Goal: Task Accomplishment & Management: Complete application form

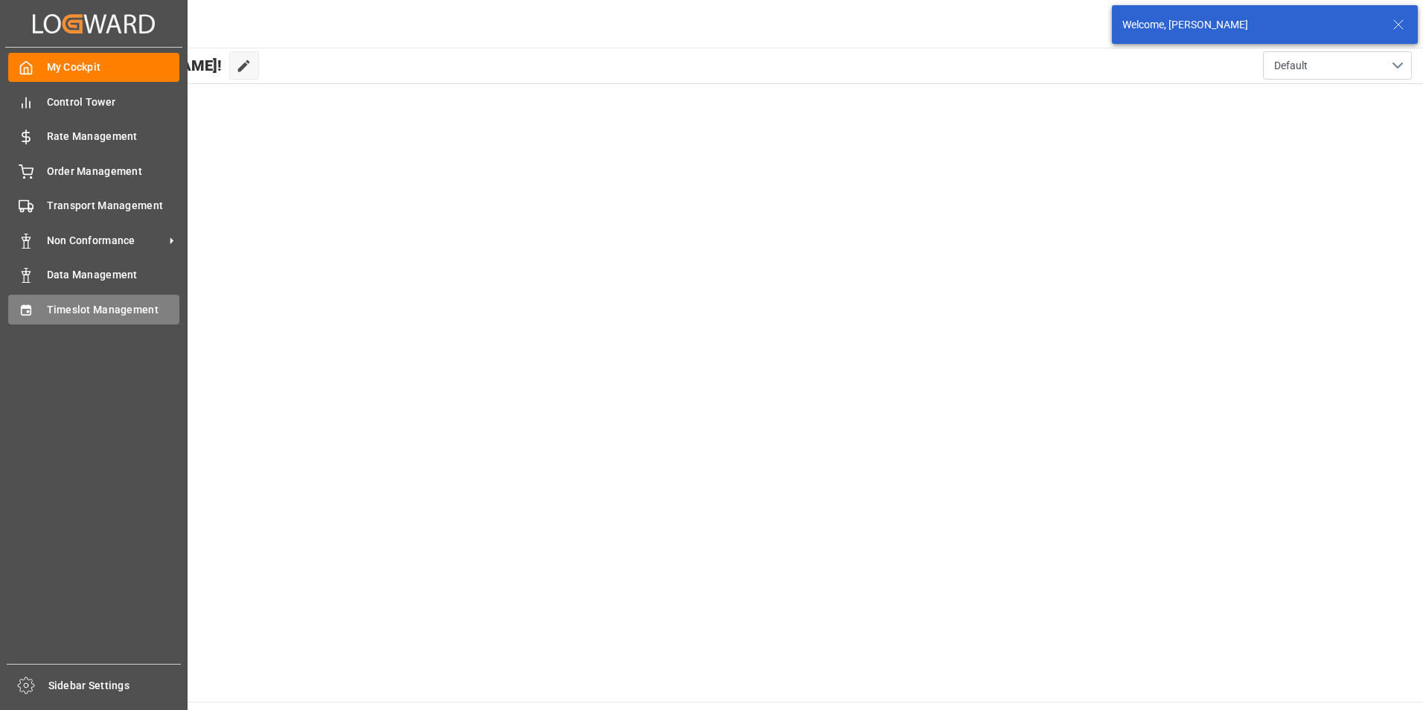
click at [76, 312] on span "Timeslot Management" at bounding box center [113, 310] width 133 height 16
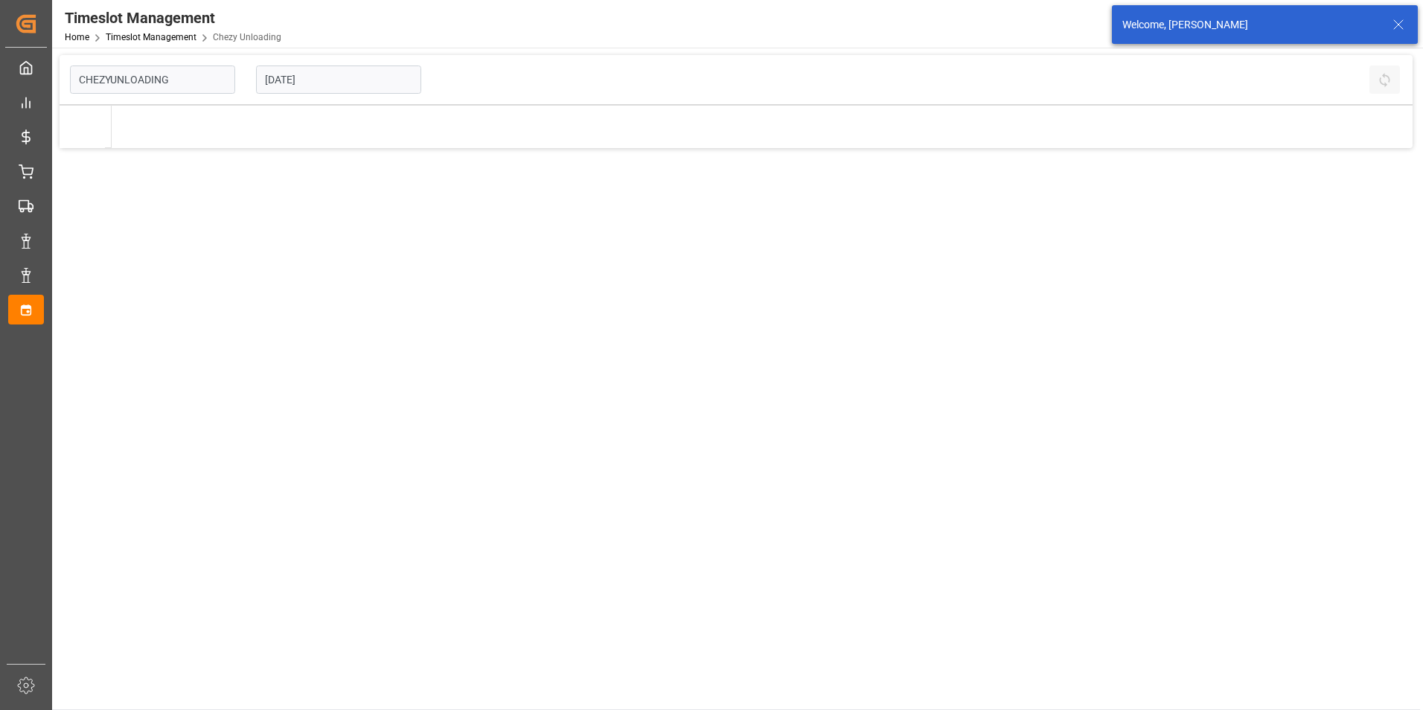
type input "Chezy Unloading"
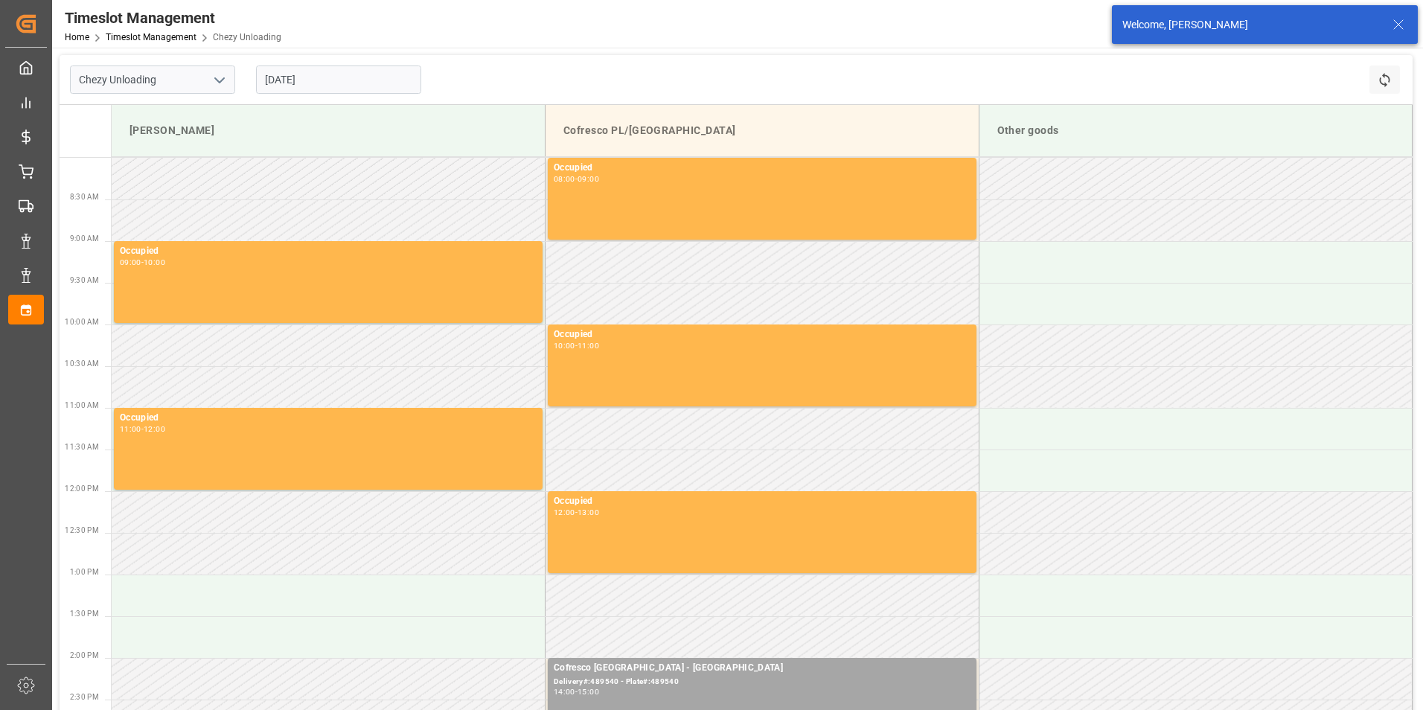
click at [311, 75] on input "[DATE]" at bounding box center [338, 80] width 165 height 28
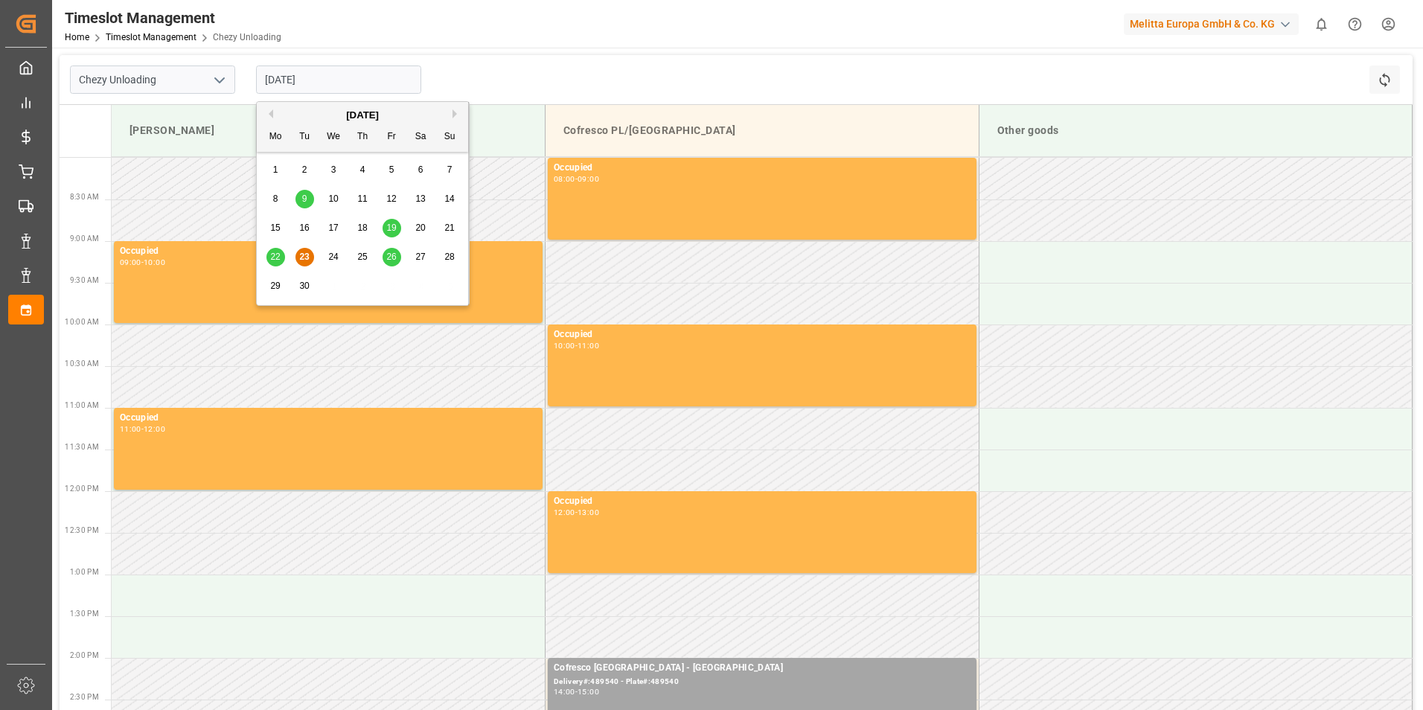
click at [389, 258] on span "26" at bounding box center [391, 257] width 10 height 10
type input "[DATE]"
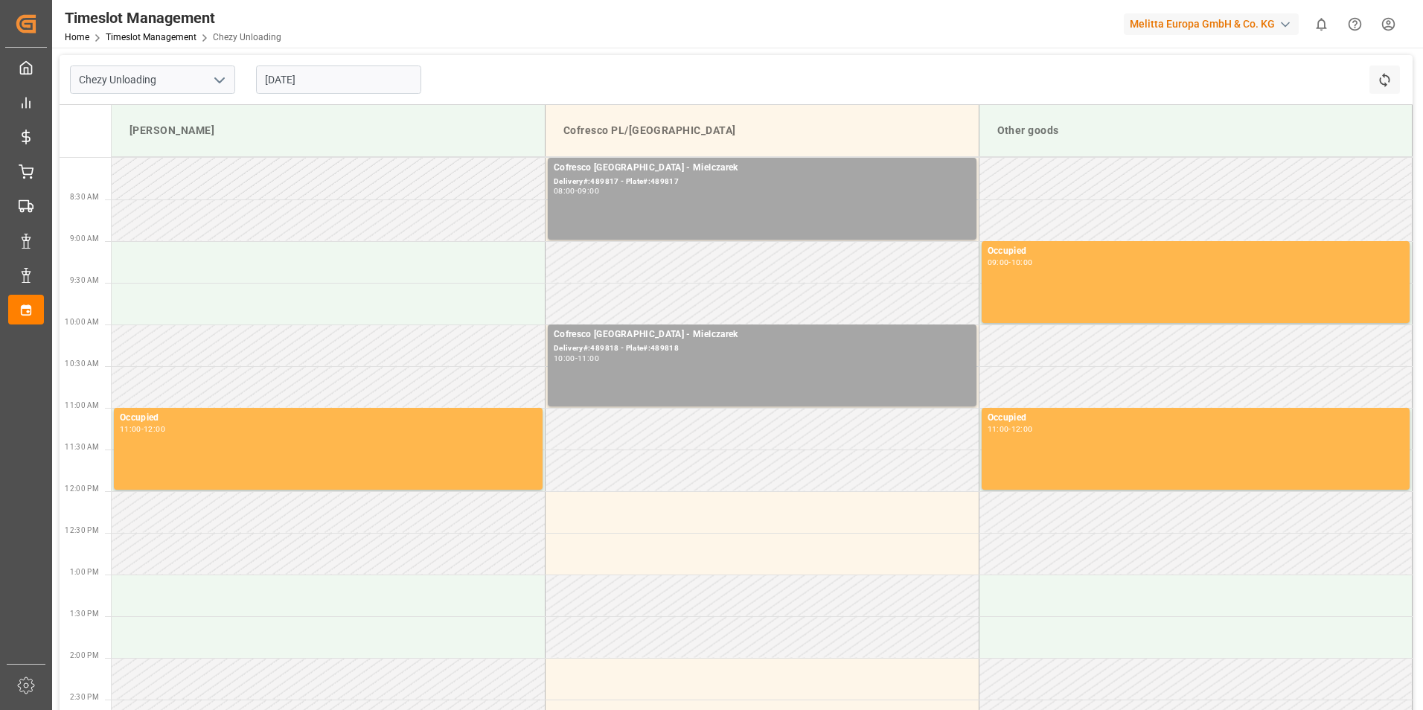
scroll to position [74, 0]
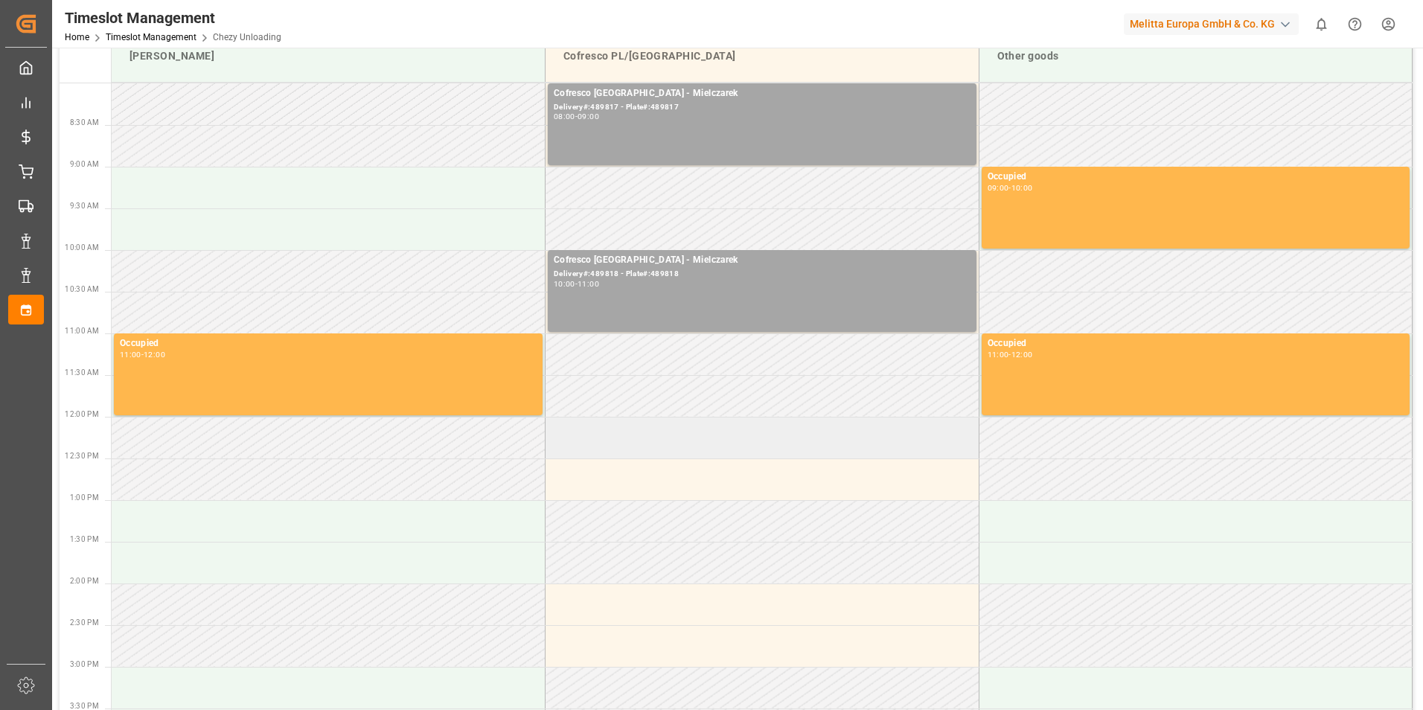
click at [618, 438] on td at bounding box center [763, 438] width 434 height 42
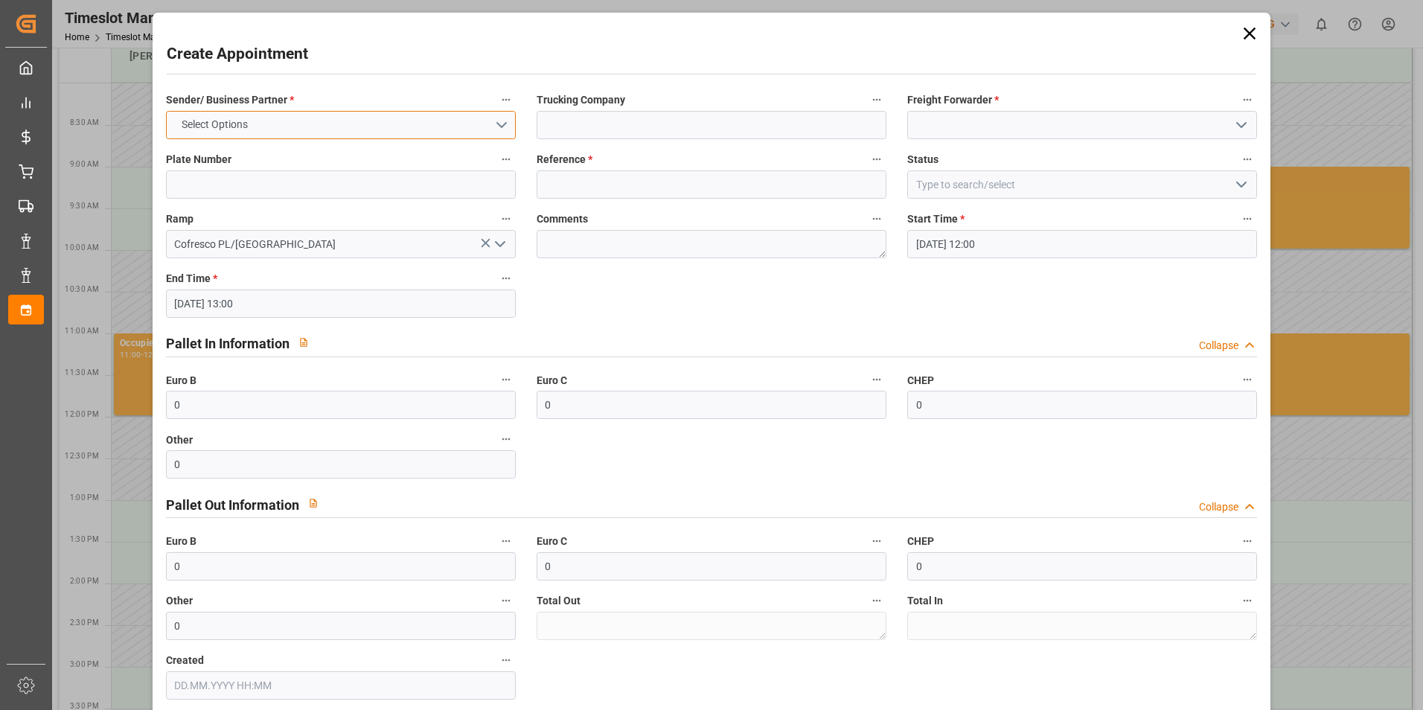
click at [491, 123] on button "Select Options" at bounding box center [341, 125] width 350 height 28
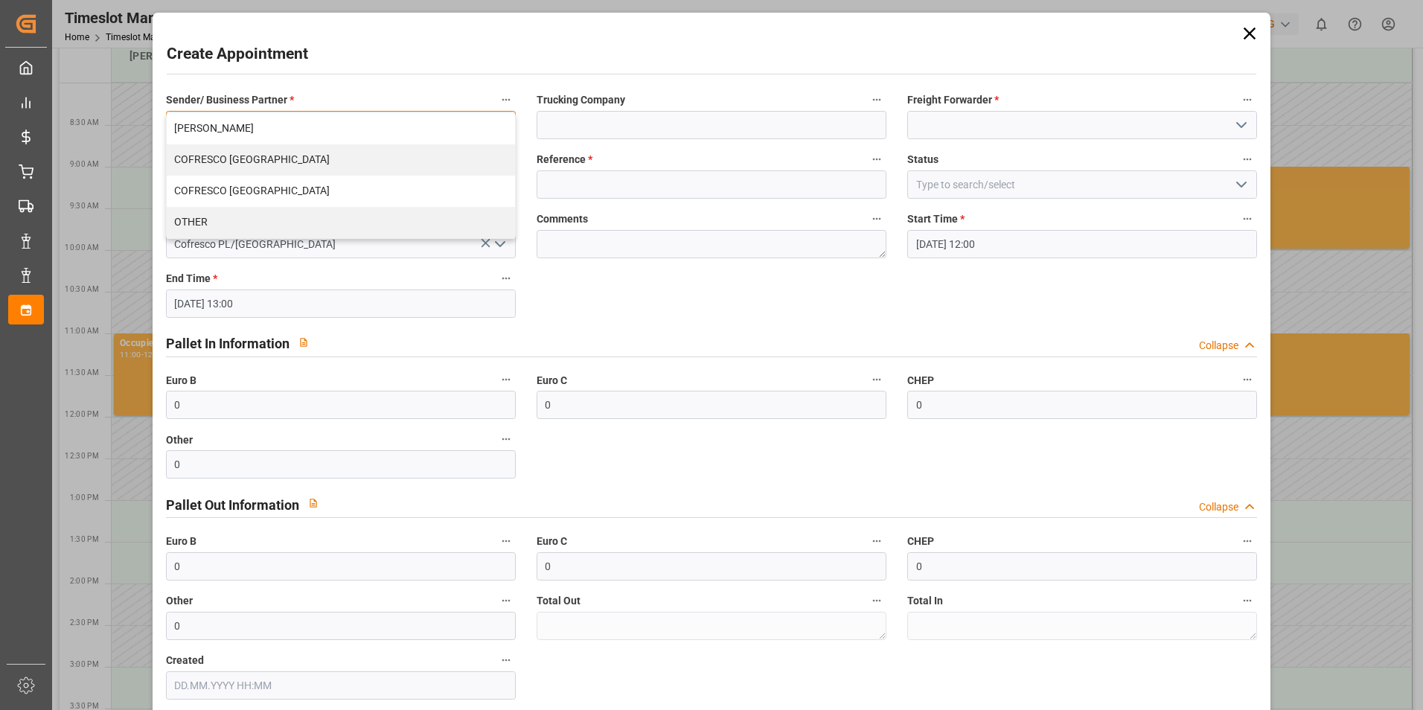
click at [278, 161] on div "COFRESCO [GEOGRAPHIC_DATA]" at bounding box center [341, 159] width 348 height 31
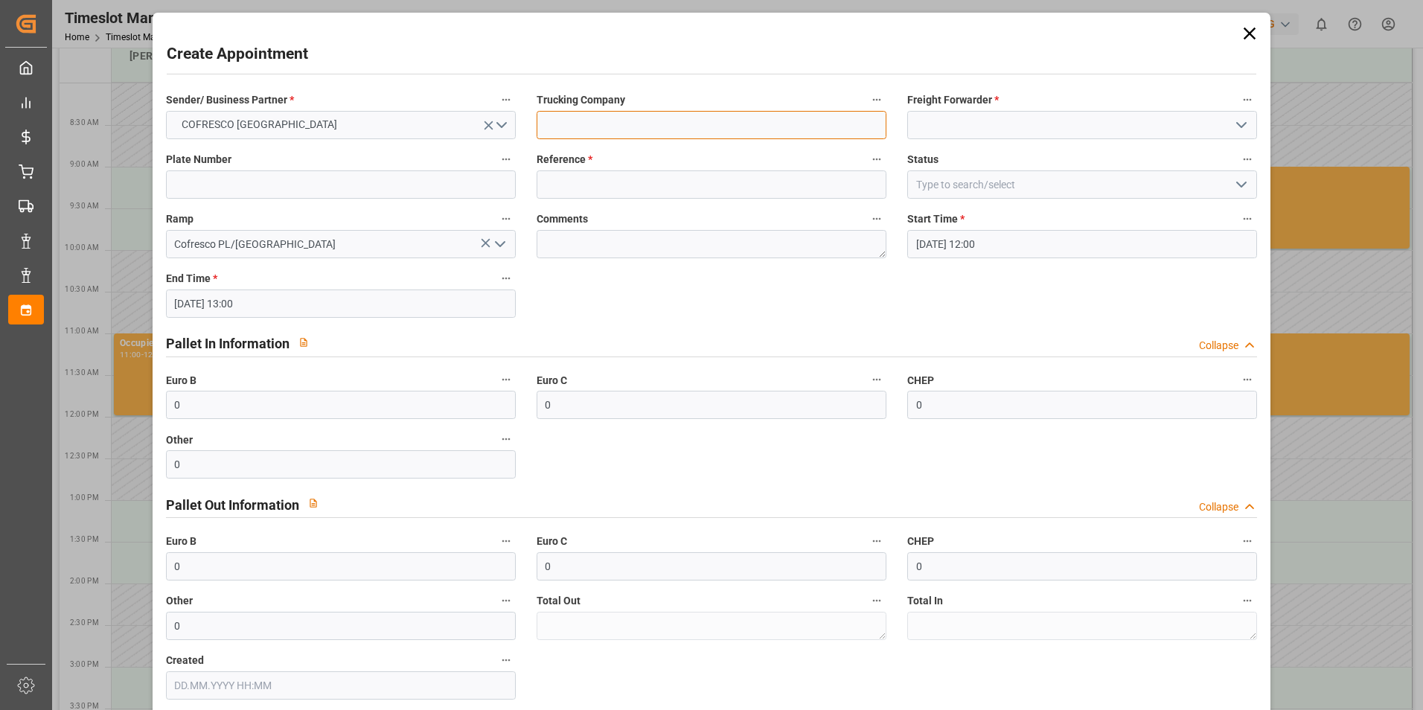
click at [703, 121] on input at bounding box center [712, 125] width 350 height 28
type input "Mielczarek"
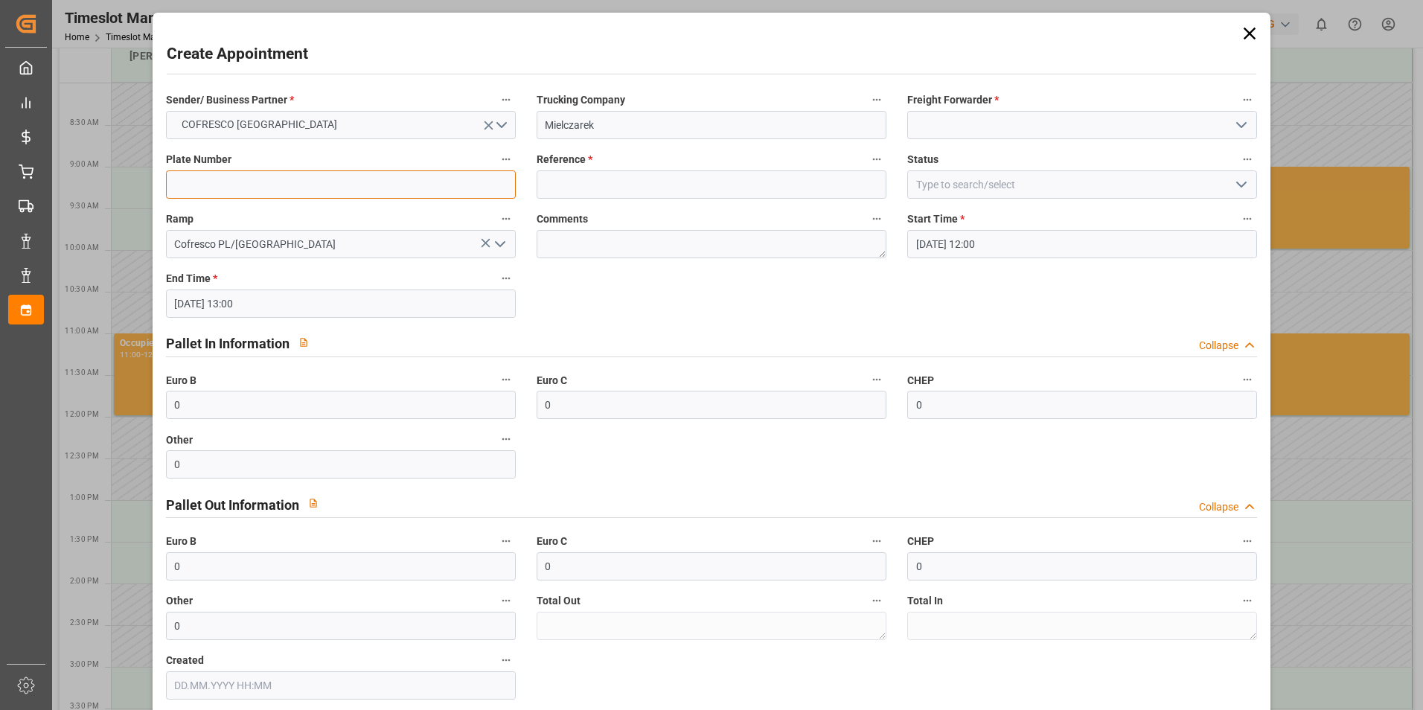
type input "489669"
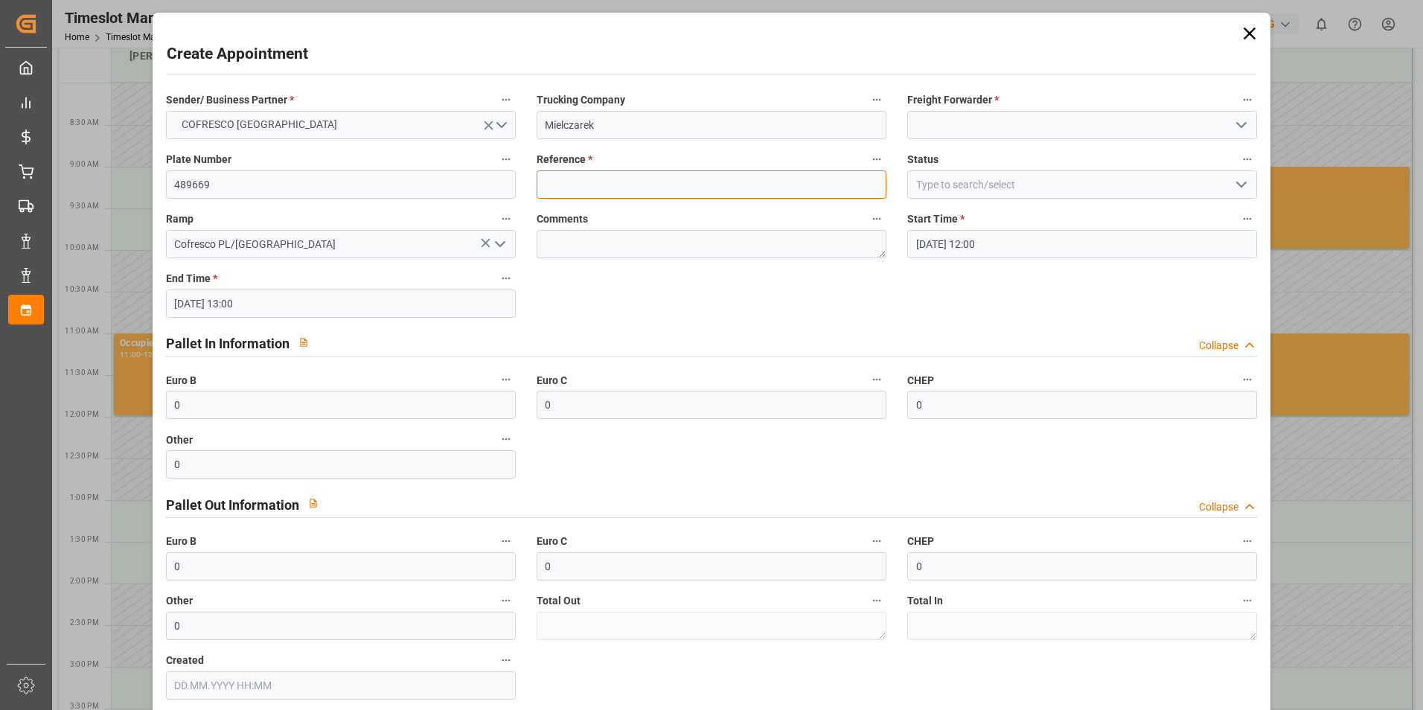
type input "489669"
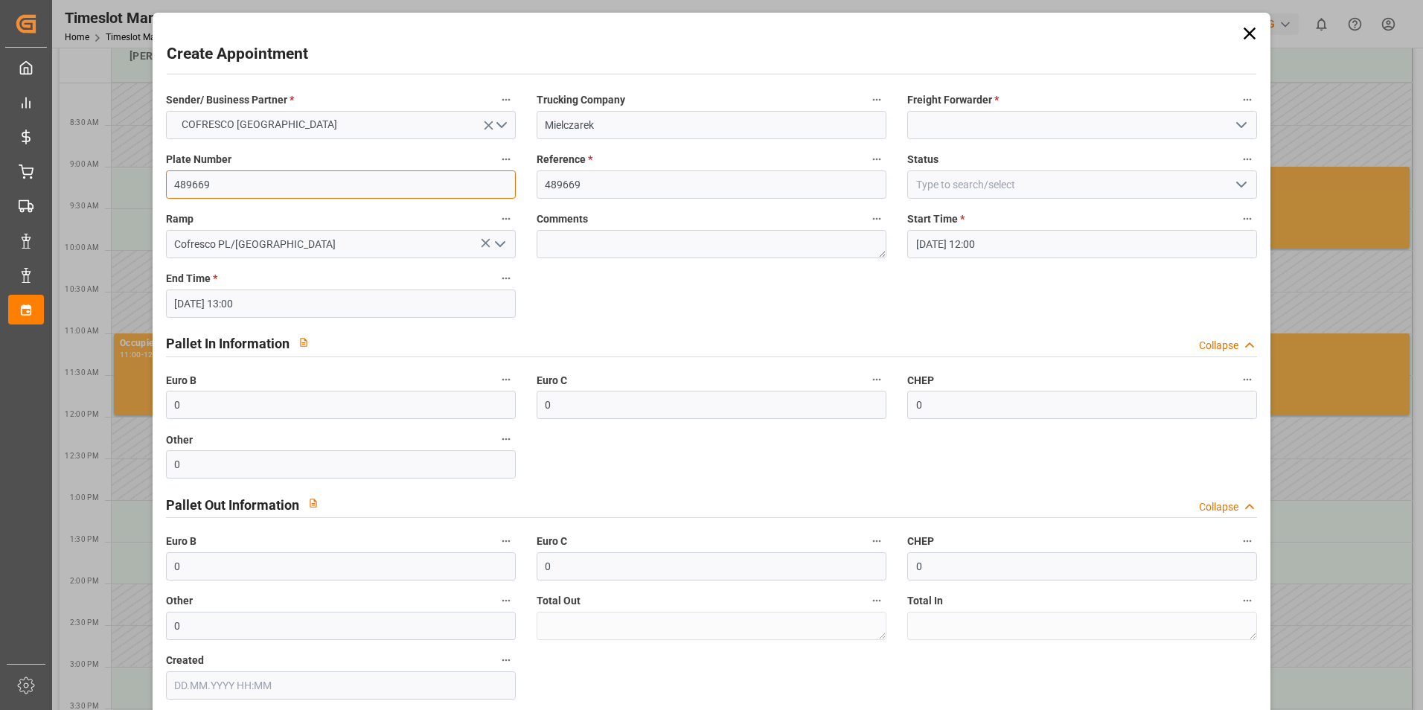
click at [229, 188] on input "489669" at bounding box center [341, 184] width 350 height 28
type input "489841"
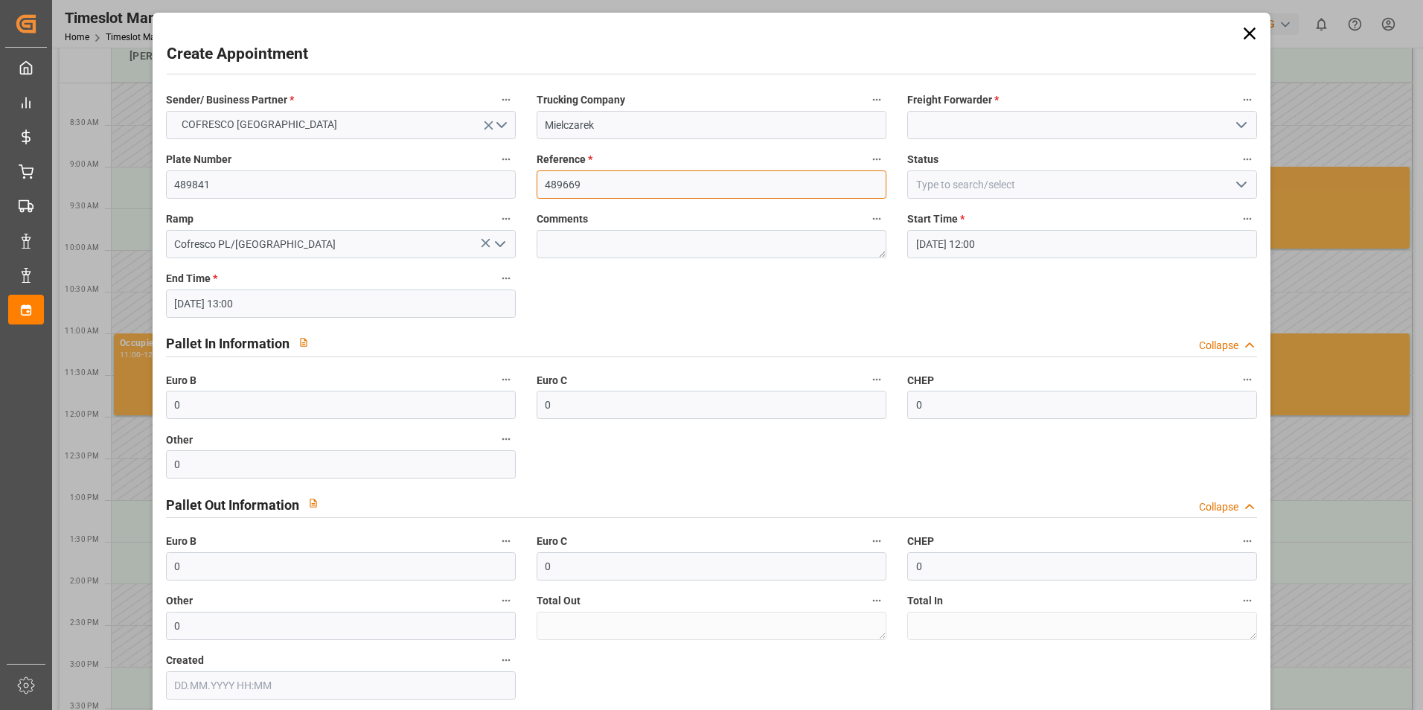
click at [605, 187] on input "489669" at bounding box center [712, 184] width 350 height 28
type input "489841"
click at [1237, 127] on polyline "open menu" at bounding box center [1241, 125] width 9 height 4
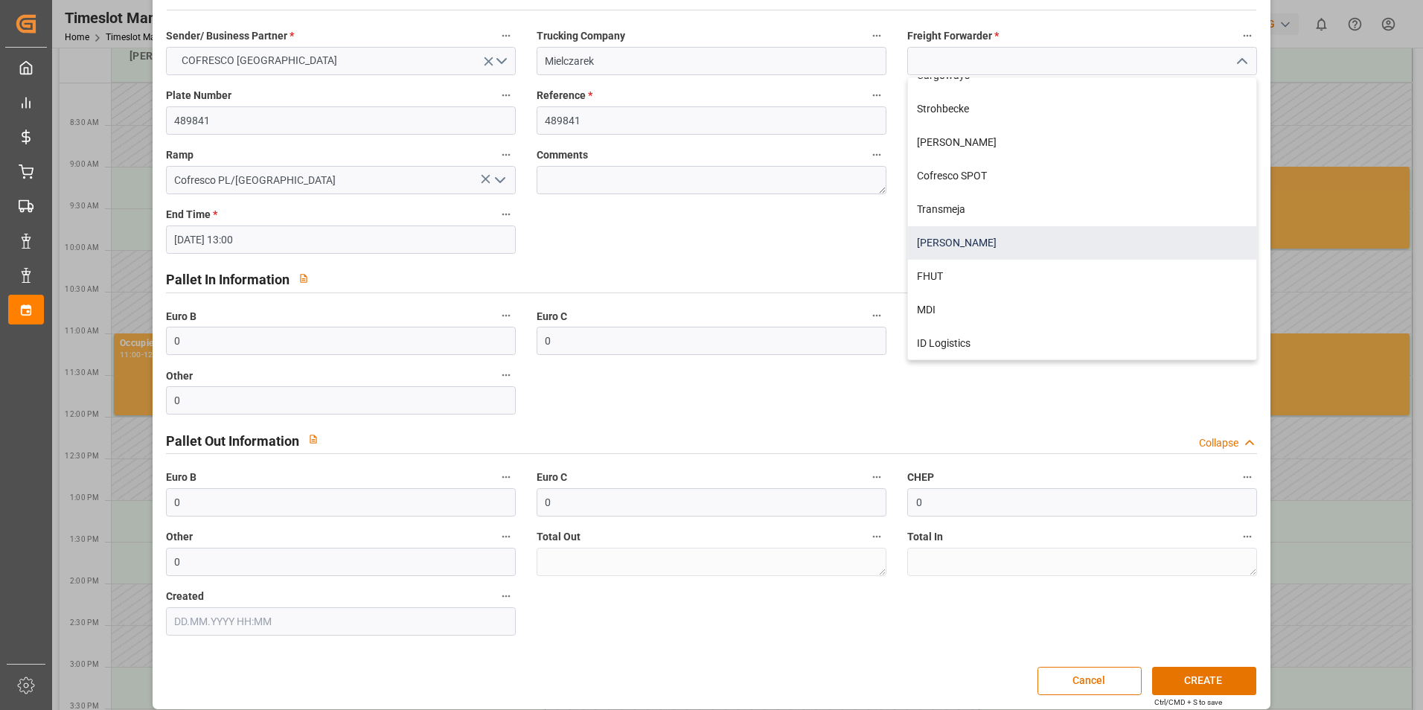
scroll to position [76, 0]
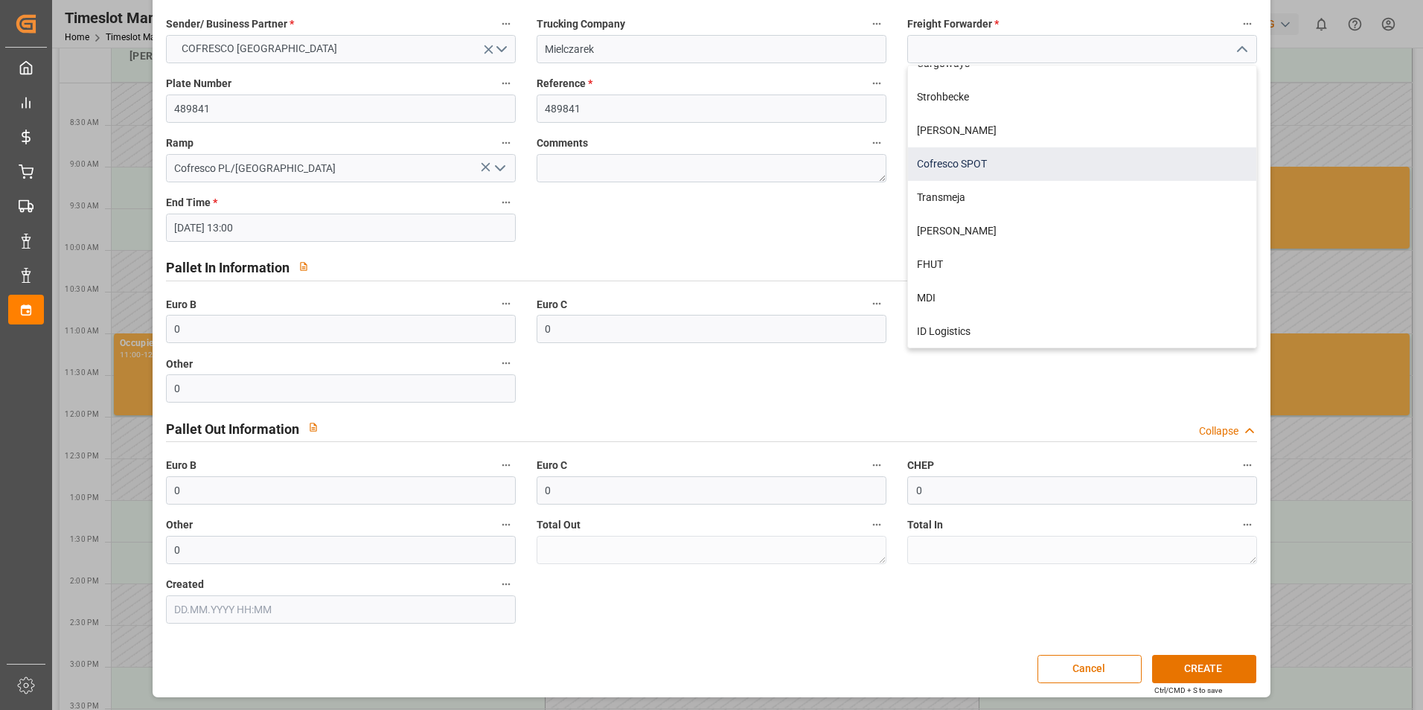
click at [955, 162] on div "Cofresco SPOT" at bounding box center [1082, 164] width 348 height 34
type input "Cofresco SPOT"
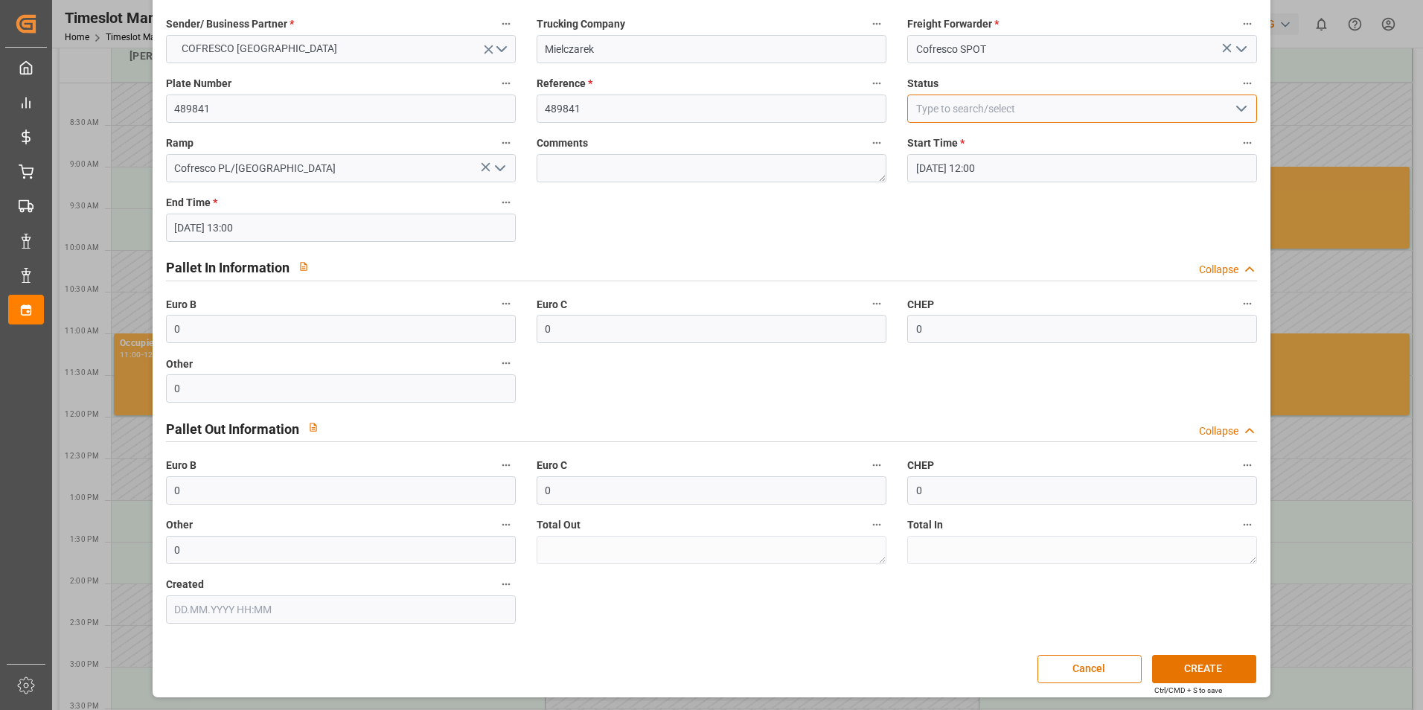
click at [987, 110] on input at bounding box center [1082, 109] width 350 height 28
click at [1242, 112] on icon "open menu" at bounding box center [1242, 109] width 18 height 18
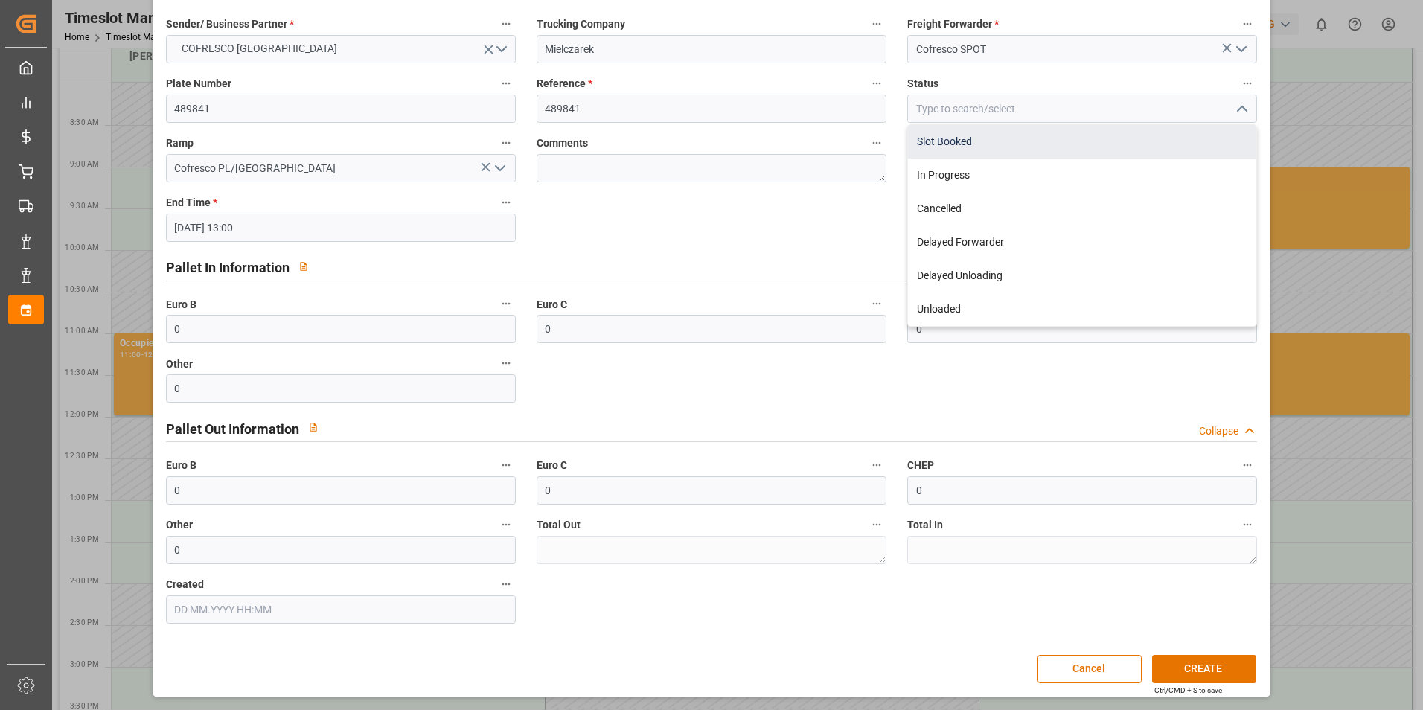
click at [966, 137] on div "Slot Booked" at bounding box center [1082, 142] width 348 height 34
type input "Slot Booked"
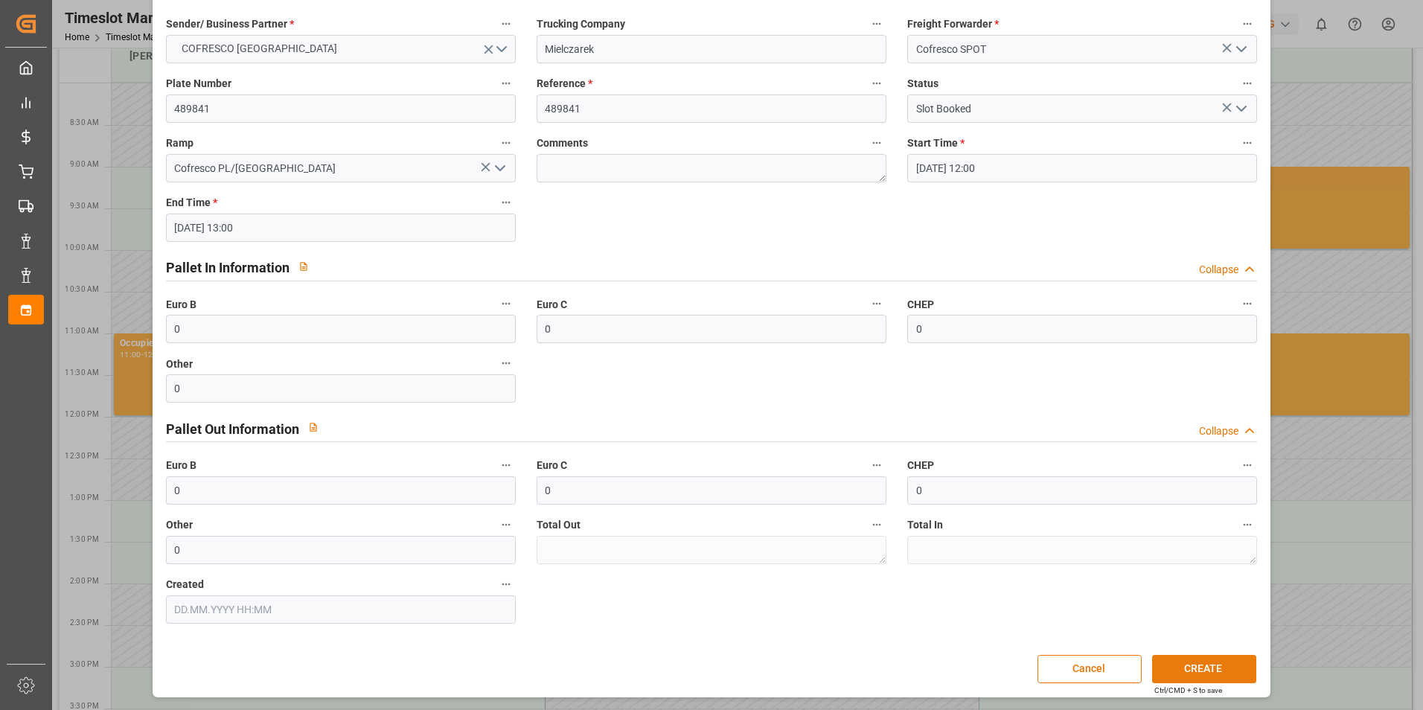
click at [1210, 672] on button "CREATE" at bounding box center [1204, 669] width 104 height 28
